Goal: Navigation & Orientation: Find specific page/section

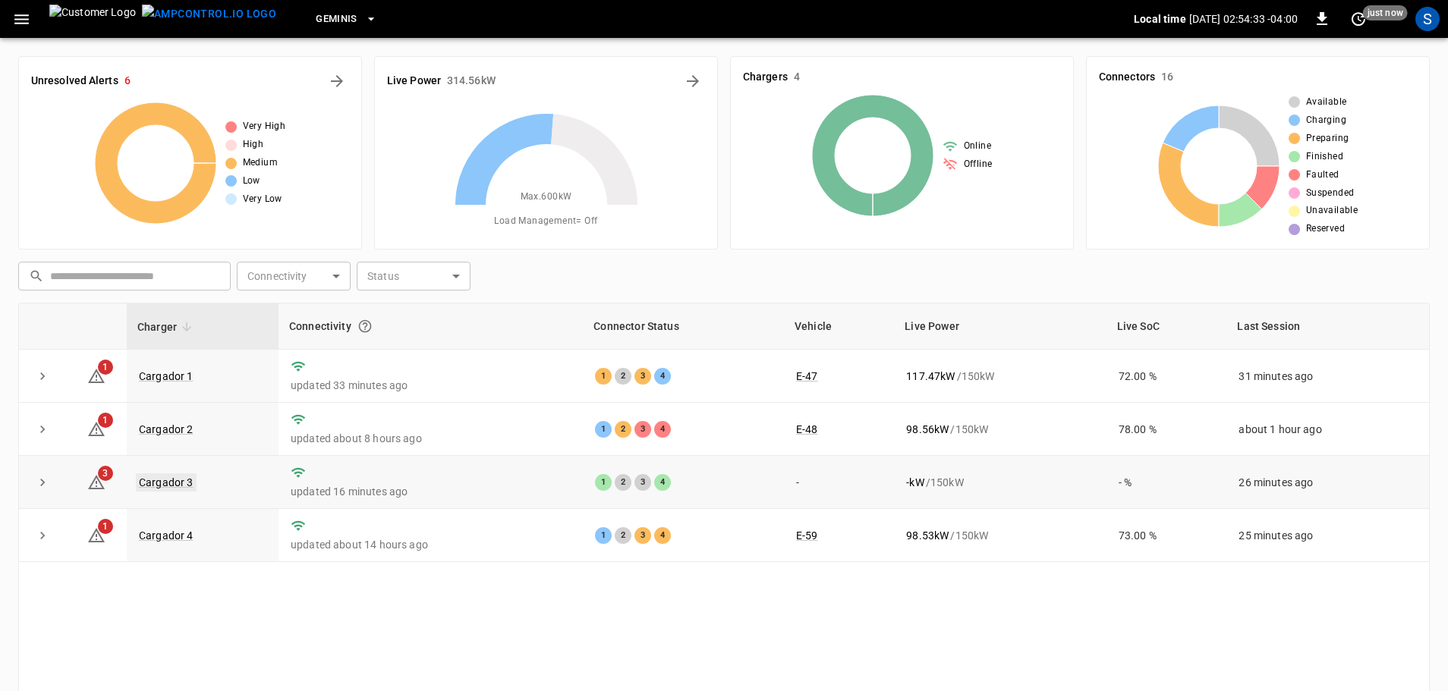
click at [174, 483] on link "Cargador 3" at bounding box center [166, 482] width 61 height 18
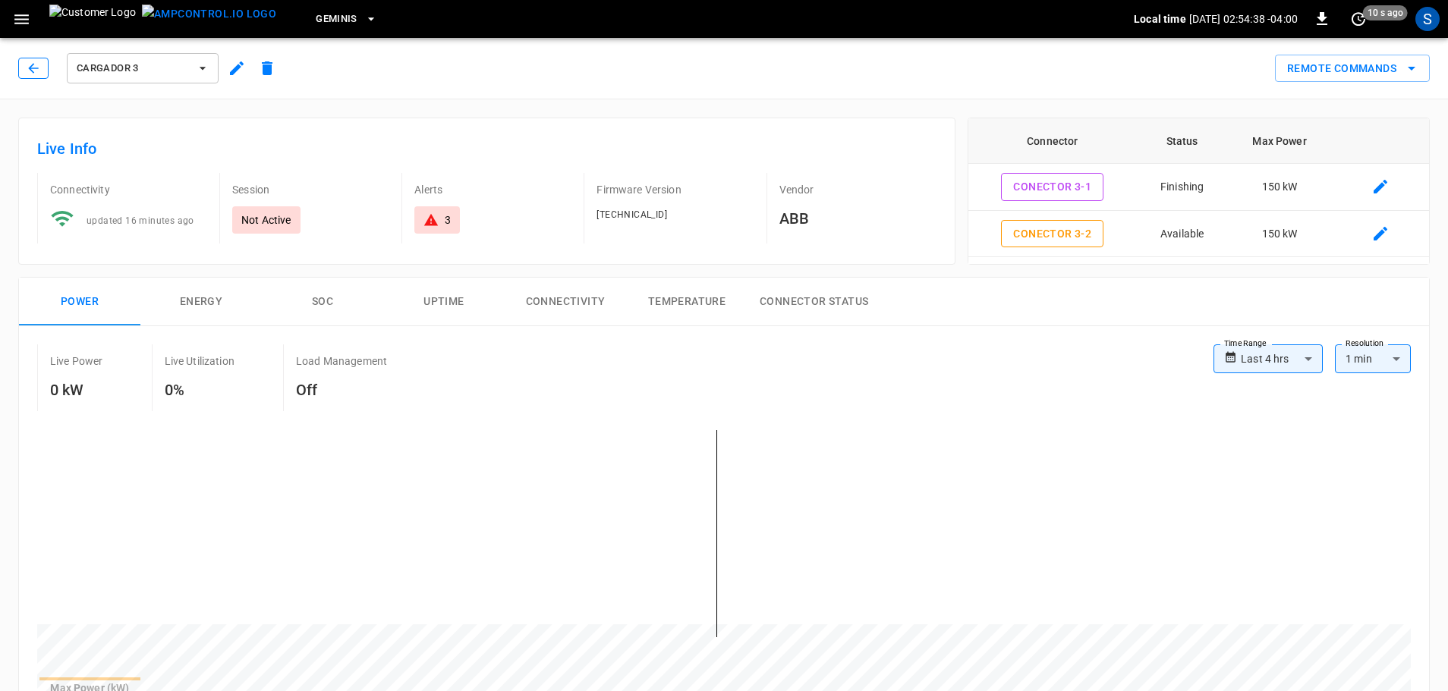
click at [46, 72] on button "button" at bounding box center [33, 68] width 30 height 21
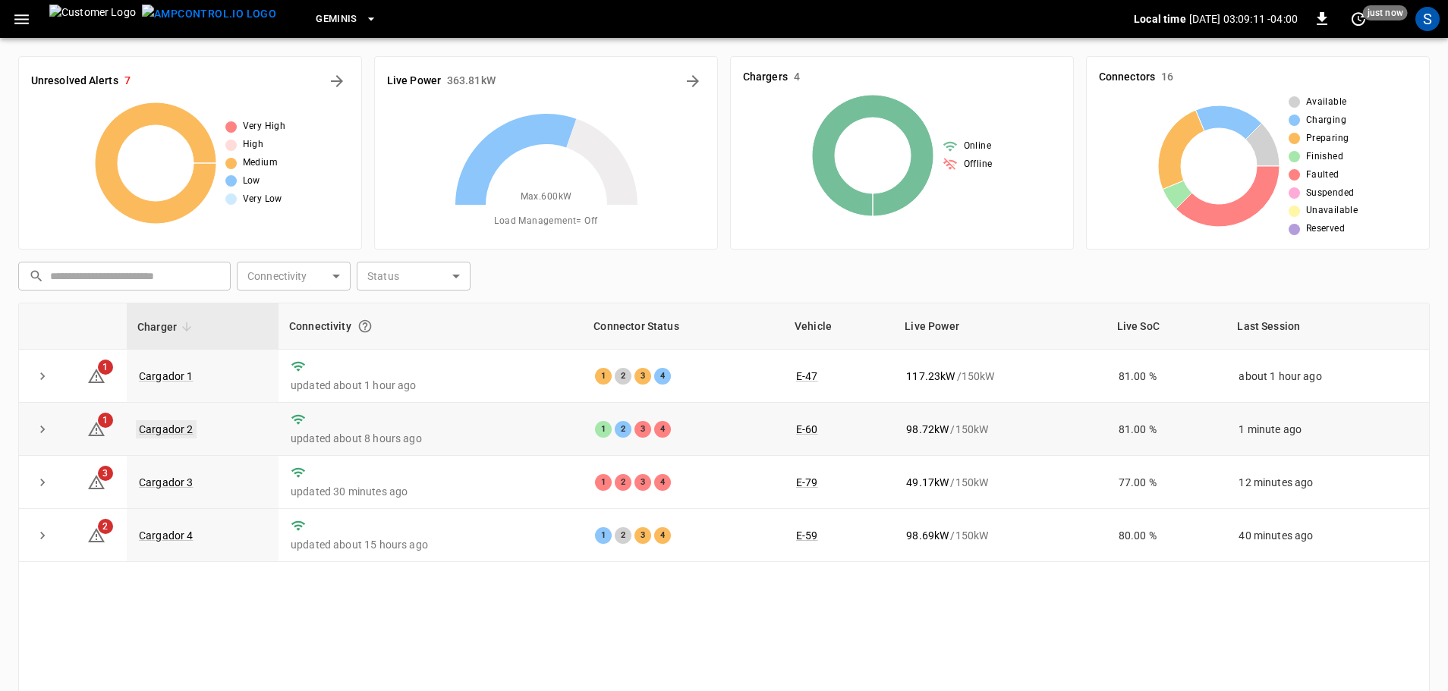
click at [178, 430] on link "Cargador 2" at bounding box center [166, 429] width 61 height 18
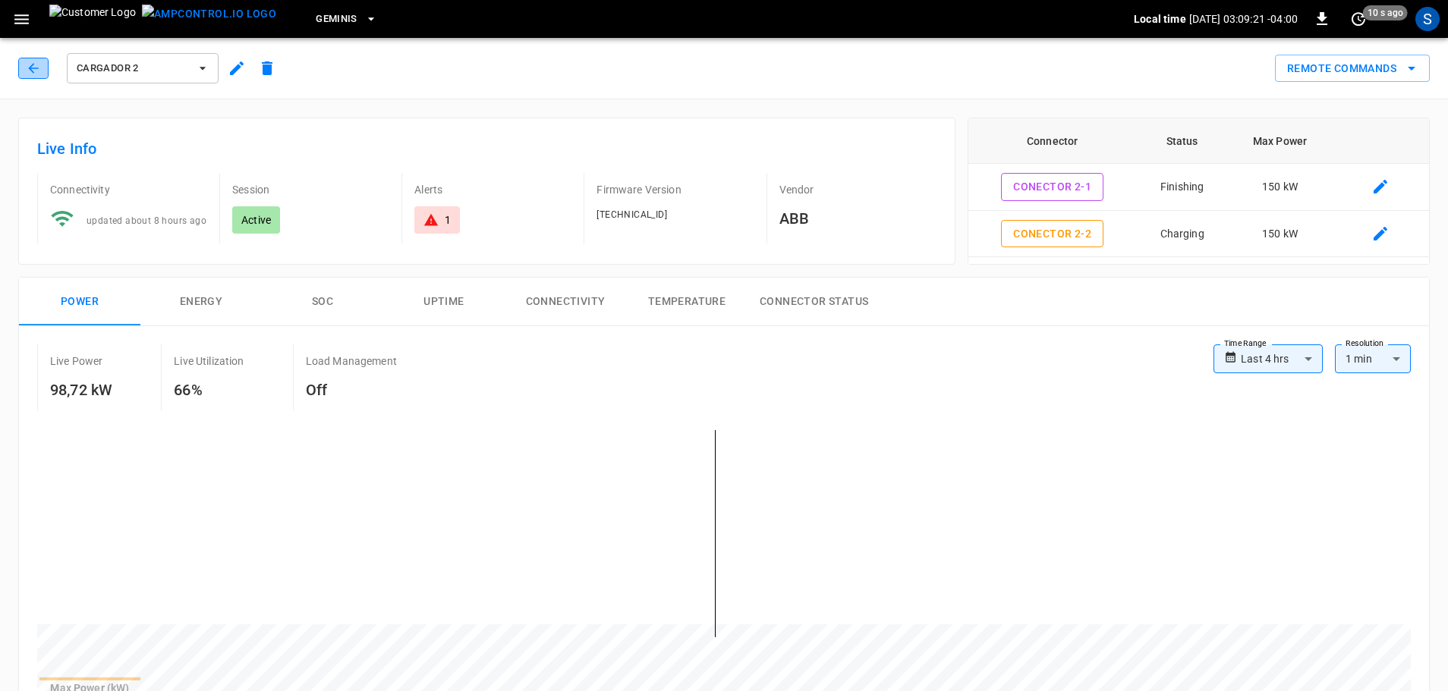
click at [38, 68] on icon "button" at bounding box center [33, 68] width 15 height 15
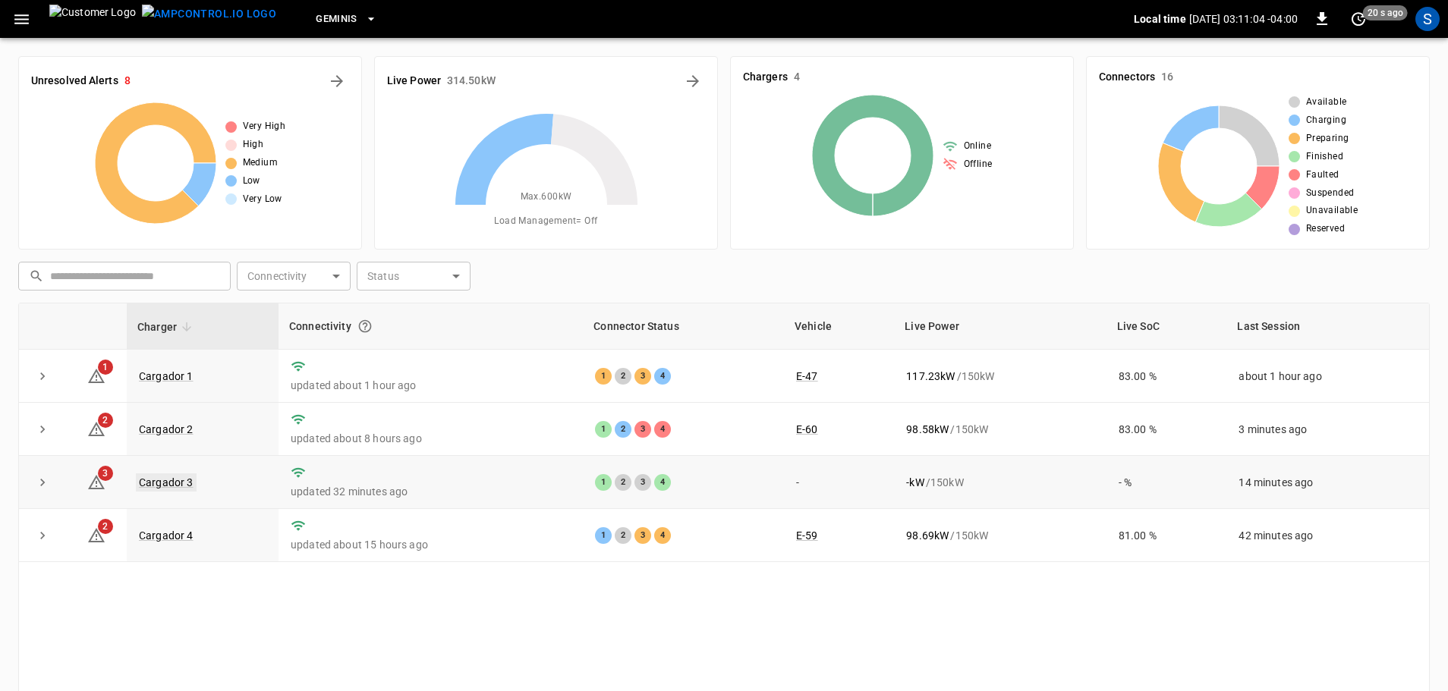
click at [168, 487] on link "Cargador 3" at bounding box center [166, 482] width 61 height 18
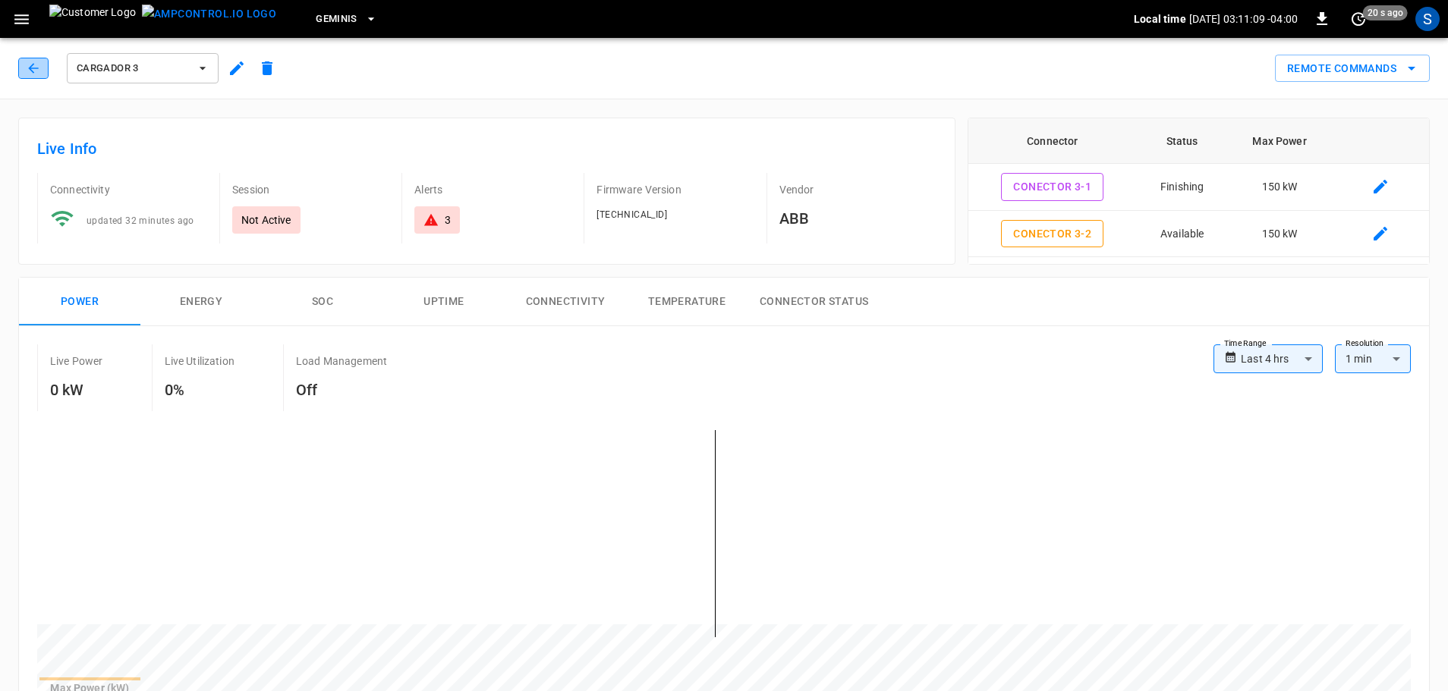
click at [43, 71] on button "button" at bounding box center [33, 68] width 30 height 21
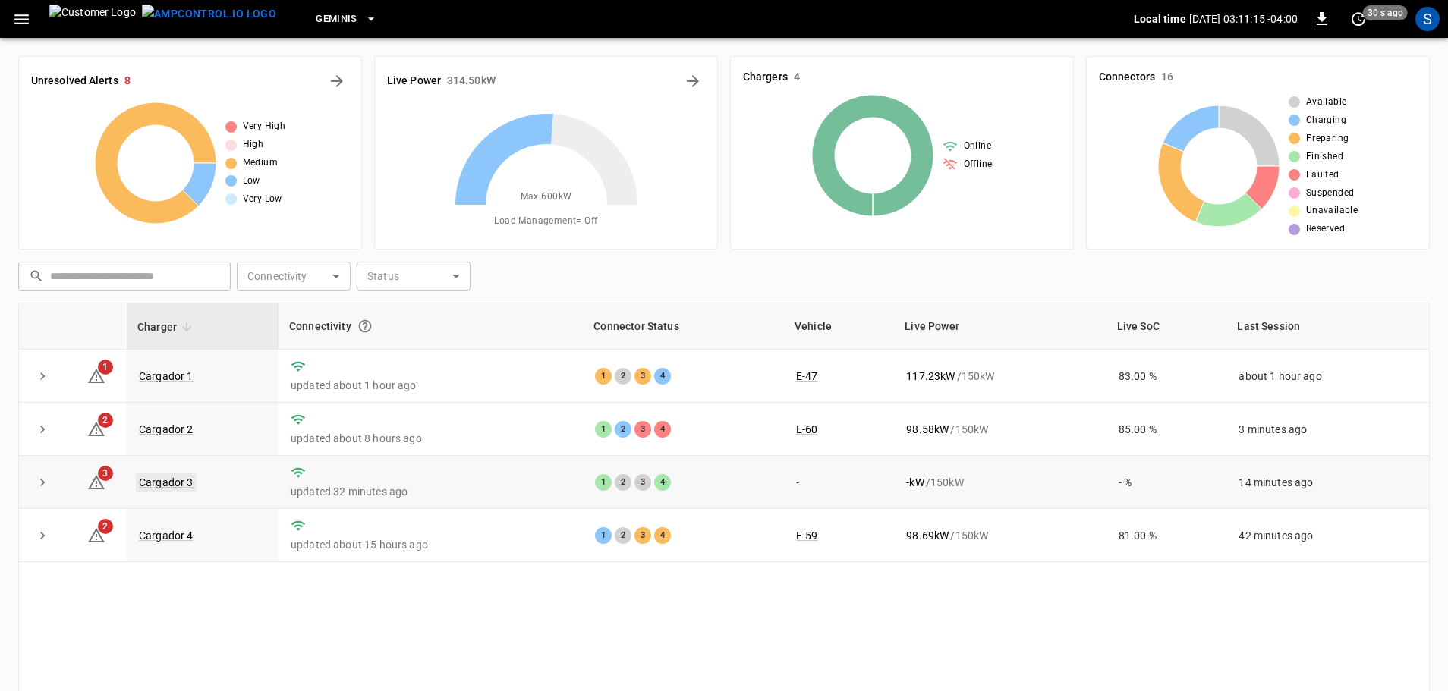
click at [189, 486] on link "Cargador 3" at bounding box center [166, 482] width 61 height 18
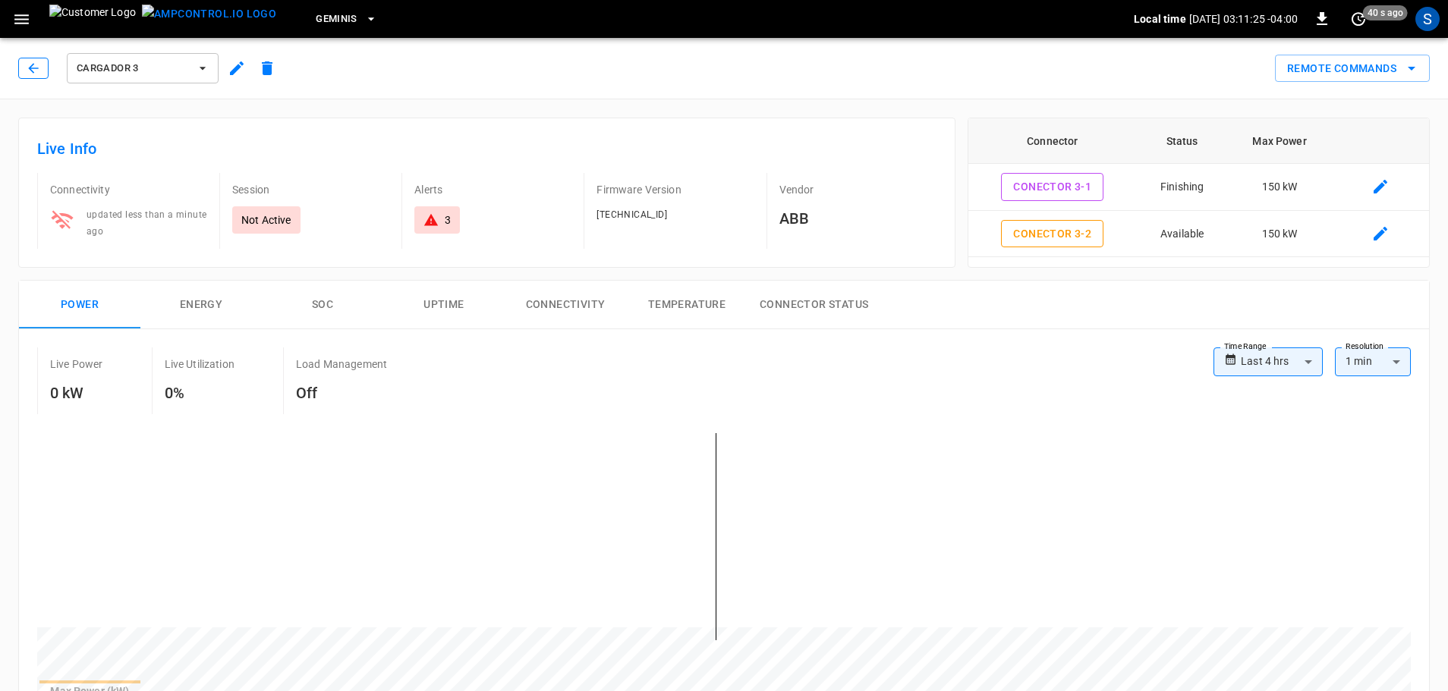
click at [42, 69] on button "button" at bounding box center [33, 68] width 30 height 21
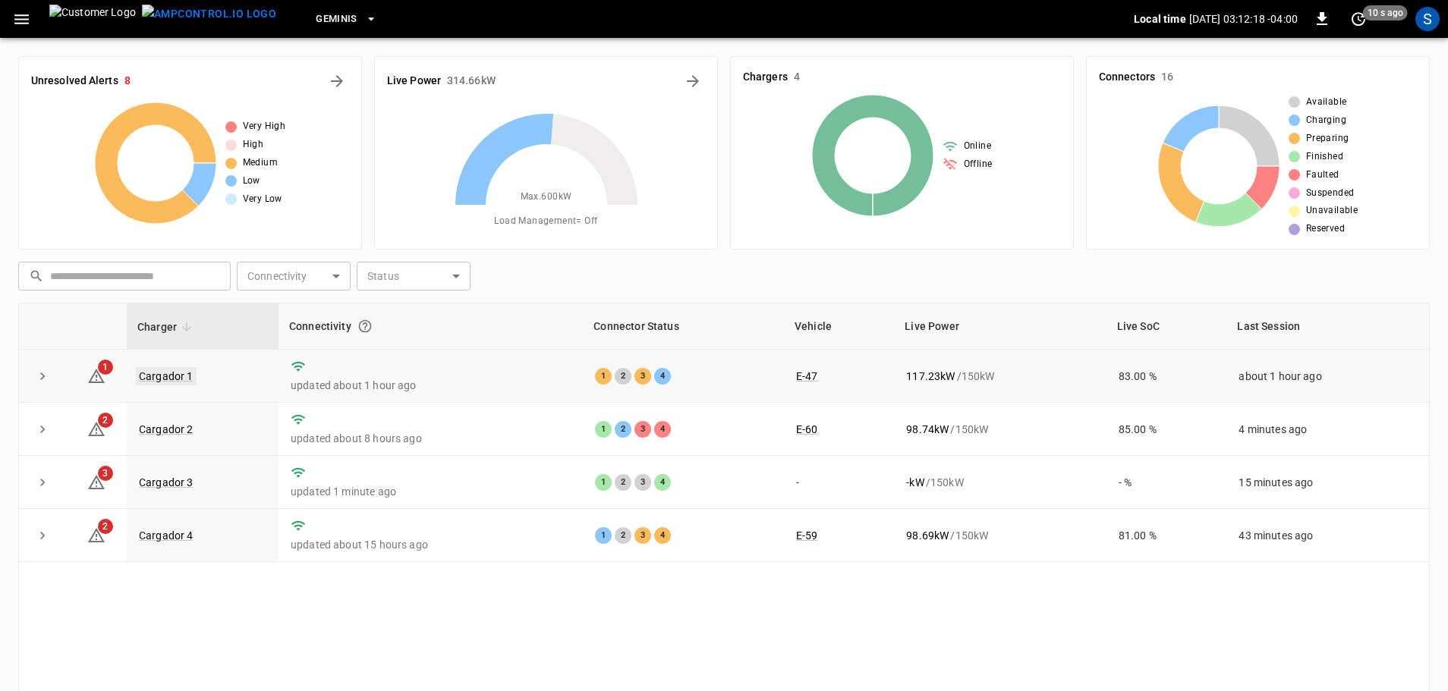
click at [173, 380] on link "Cargador 1" at bounding box center [166, 376] width 61 height 18
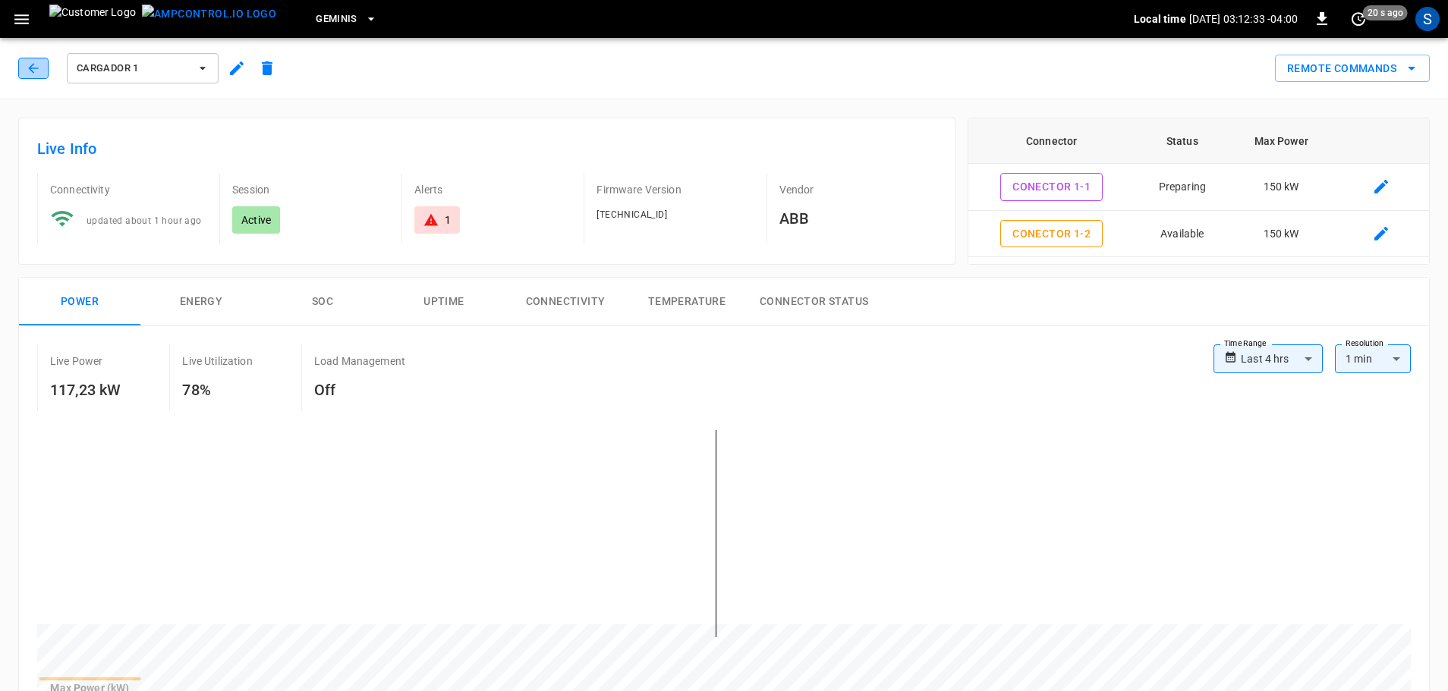
click at [30, 71] on icon "button" at bounding box center [33, 68] width 15 height 15
